Goal: Transaction & Acquisition: Download file/media

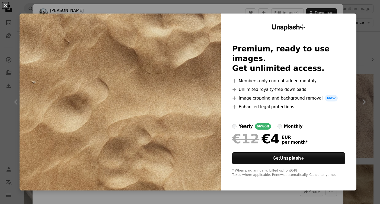
scroll to position [86, 0]
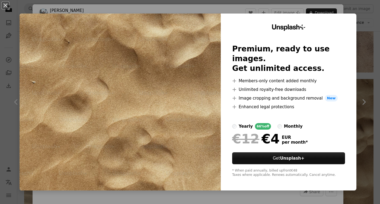
click at [364, 33] on div "An X shape Unsplash+ Premium, ready to use images. Get unlimited access. A plus…" at bounding box center [190, 102] width 380 height 204
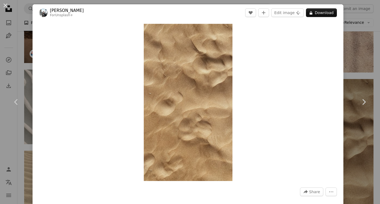
click at [359, 27] on div "An X shape Chevron left Chevron right [PERSON_NAME] For Unsplash+ A heart A plu…" at bounding box center [190, 102] width 380 height 204
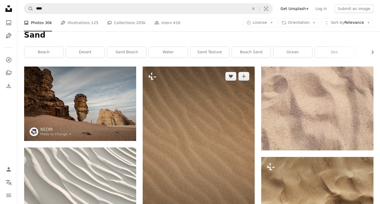
scroll to position [5, 0]
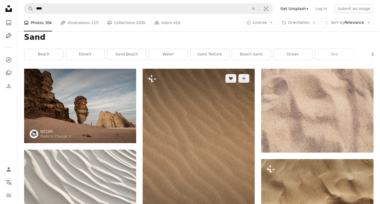
click at [220, 115] on img at bounding box center [199, 153] width 112 height 168
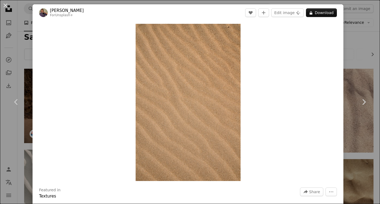
click at [365, 35] on div "An X shape Chevron left Chevron right [PERSON_NAME] For Unsplash+ A heart A plu…" at bounding box center [190, 102] width 380 height 204
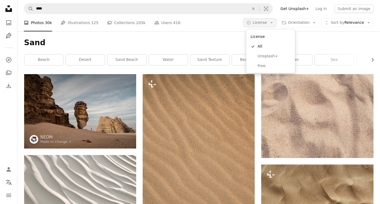
click at [273, 26] on button "A copyright icon © License Arrow down" at bounding box center [259, 22] width 33 height 9
click at [271, 66] on span "Free" at bounding box center [273, 65] width 33 height 5
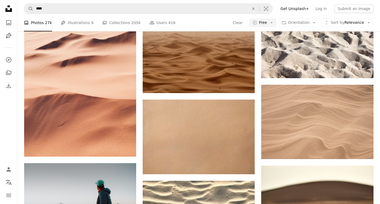
scroll to position [726, 0]
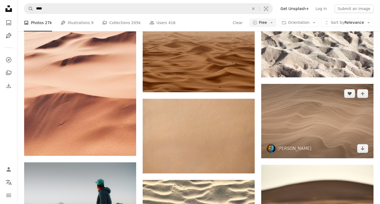
click at [298, 103] on img at bounding box center [317, 121] width 112 height 75
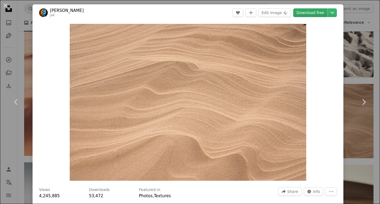
click at [327, 14] on link "Download free" at bounding box center [310, 12] width 34 height 9
